Goal: Register for event/course

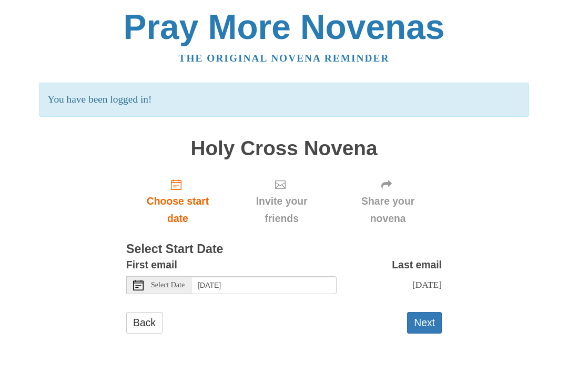
click at [171, 281] on span "Select Date" at bounding box center [168, 284] width 34 height 7
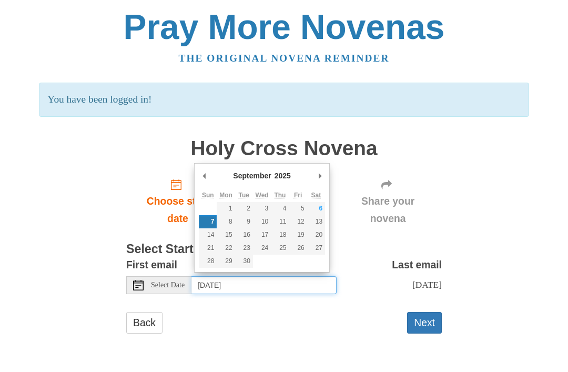
type input "Saturday, September 6th"
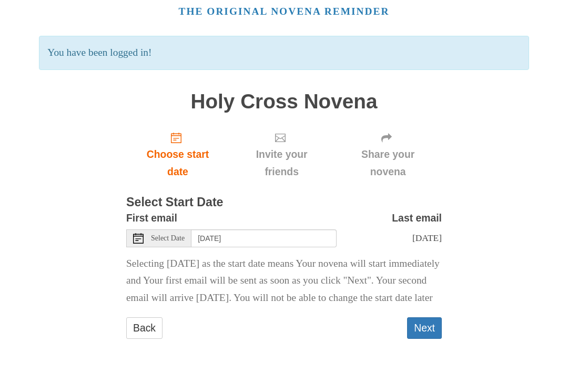
scroll to position [22, 0]
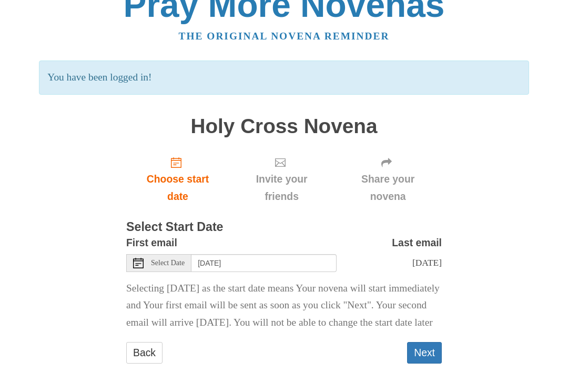
click at [430, 363] on button "Next" at bounding box center [424, 353] width 35 height 22
click at [430, 342] on button "Next" at bounding box center [424, 353] width 35 height 22
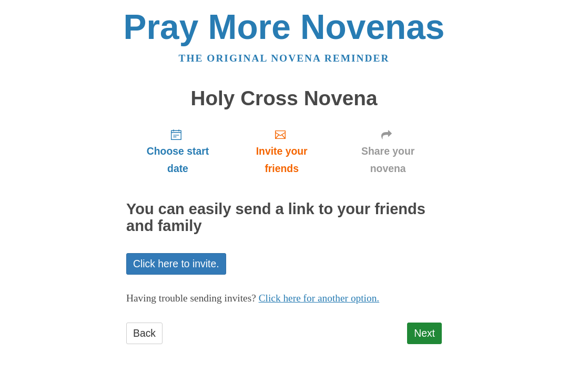
click at [427, 330] on link "Next" at bounding box center [424, 333] width 35 height 22
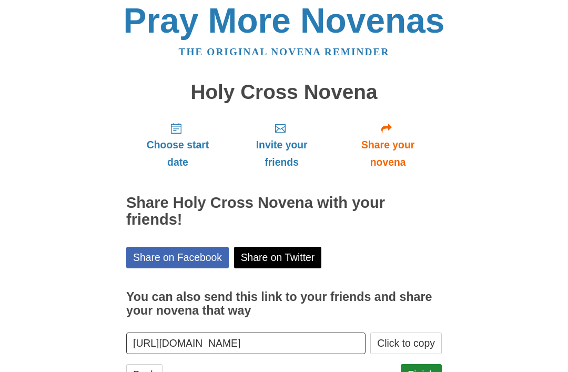
scroll to position [13, 0]
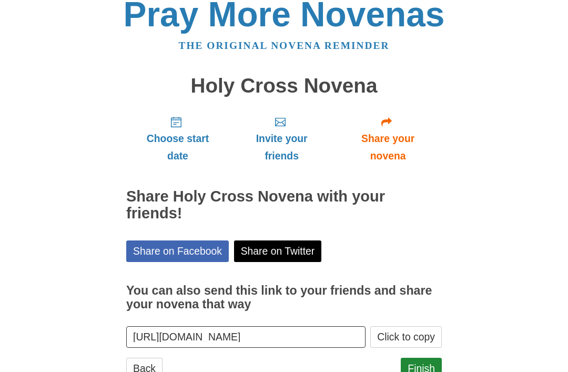
click at [423, 367] on link "Finish" at bounding box center [421, 369] width 41 height 22
